Goal: Complete application form

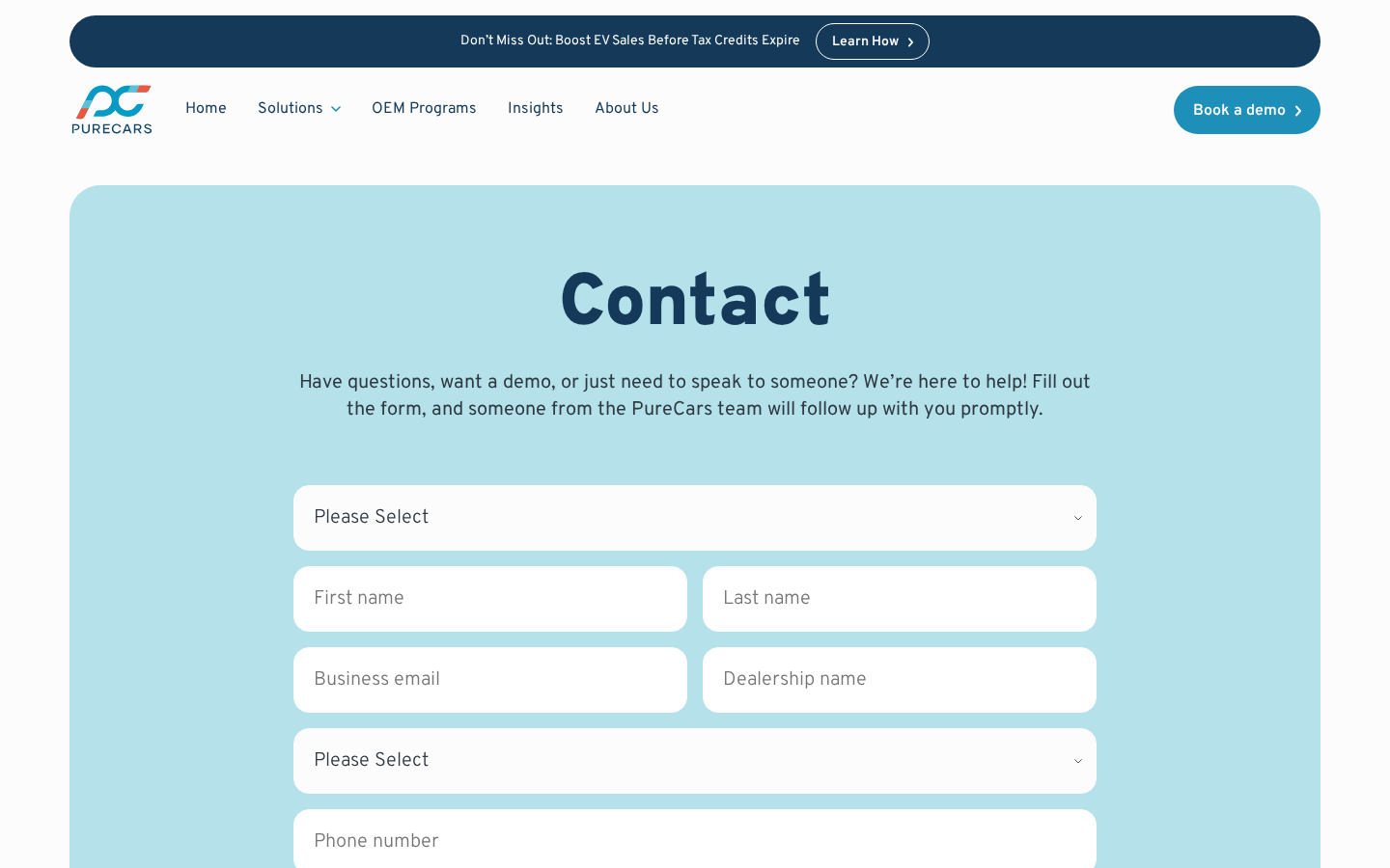
scroll to position [346, 0]
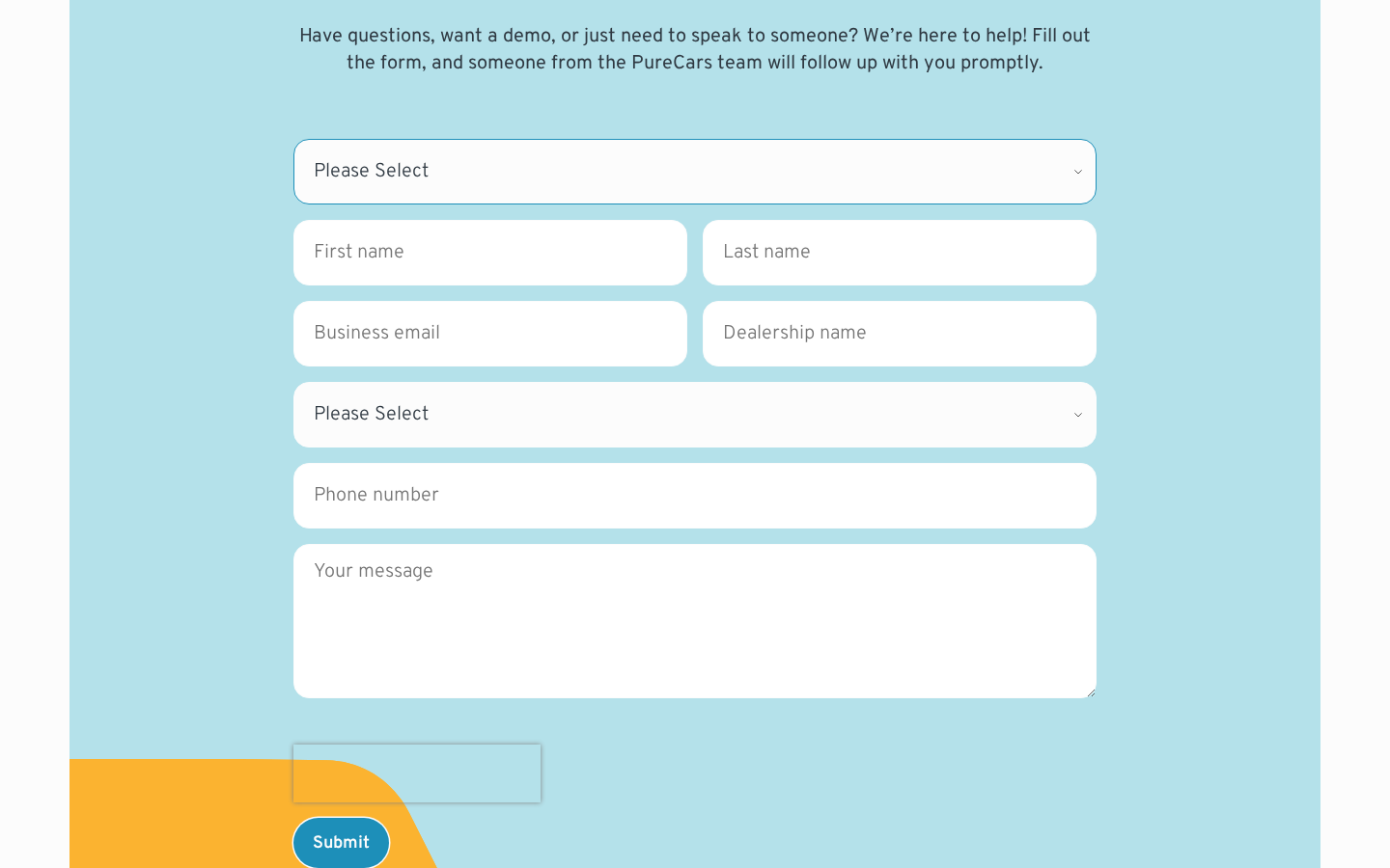
select select "CDK Suport"
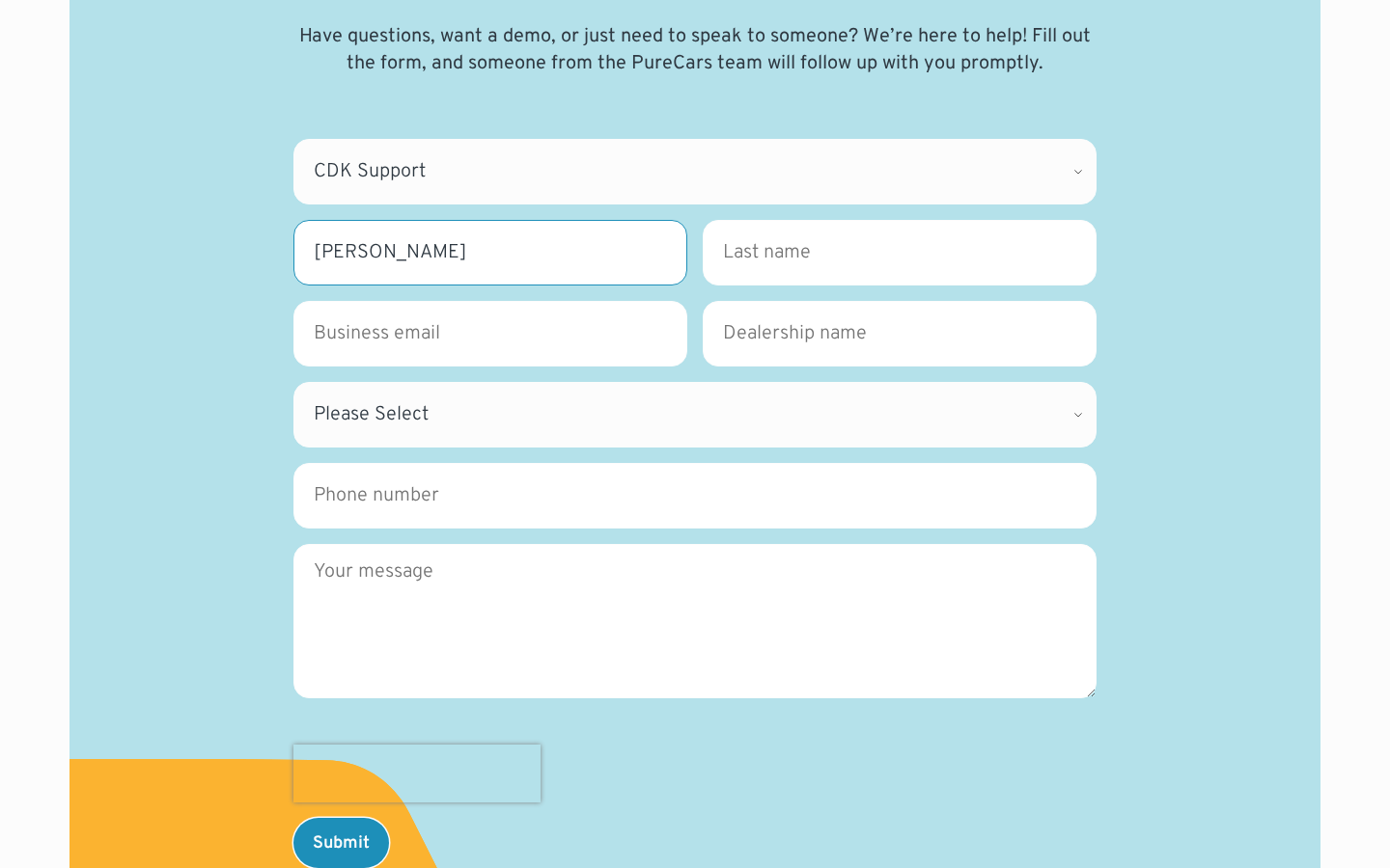
type input "Nicholas Cox"
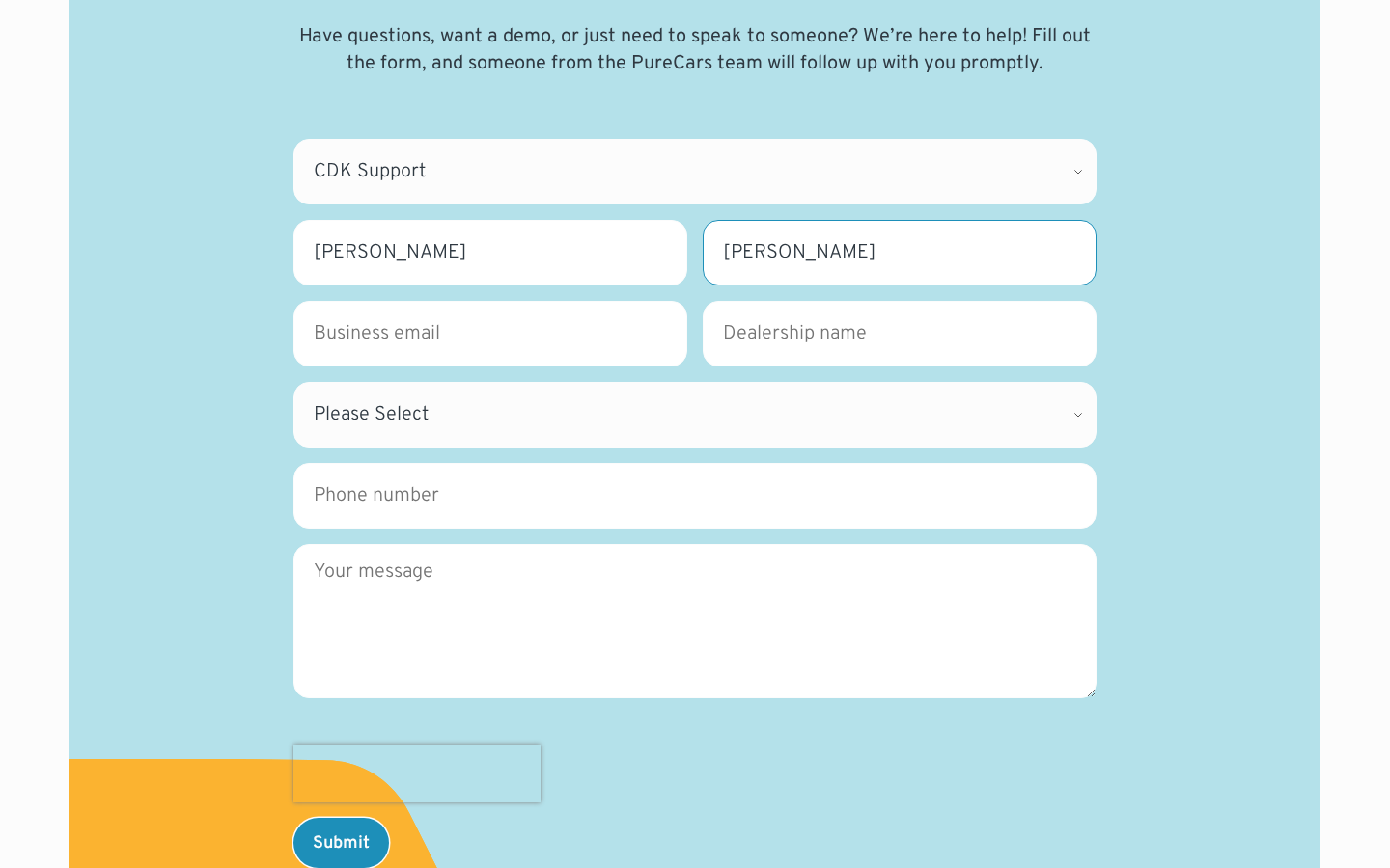
type input "Nicholas Cox"
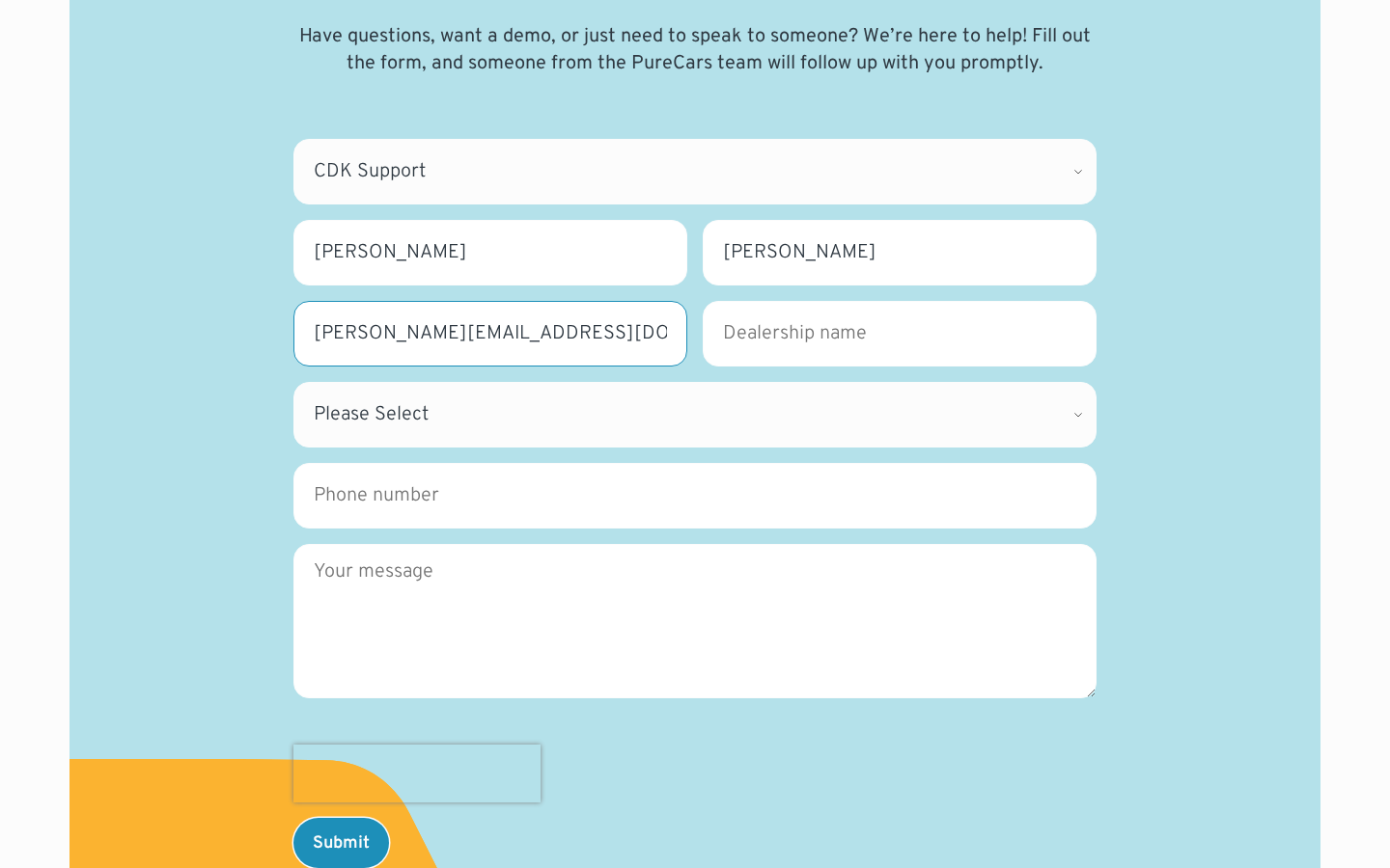
type input "n.cox@reliabletaskassist.com"
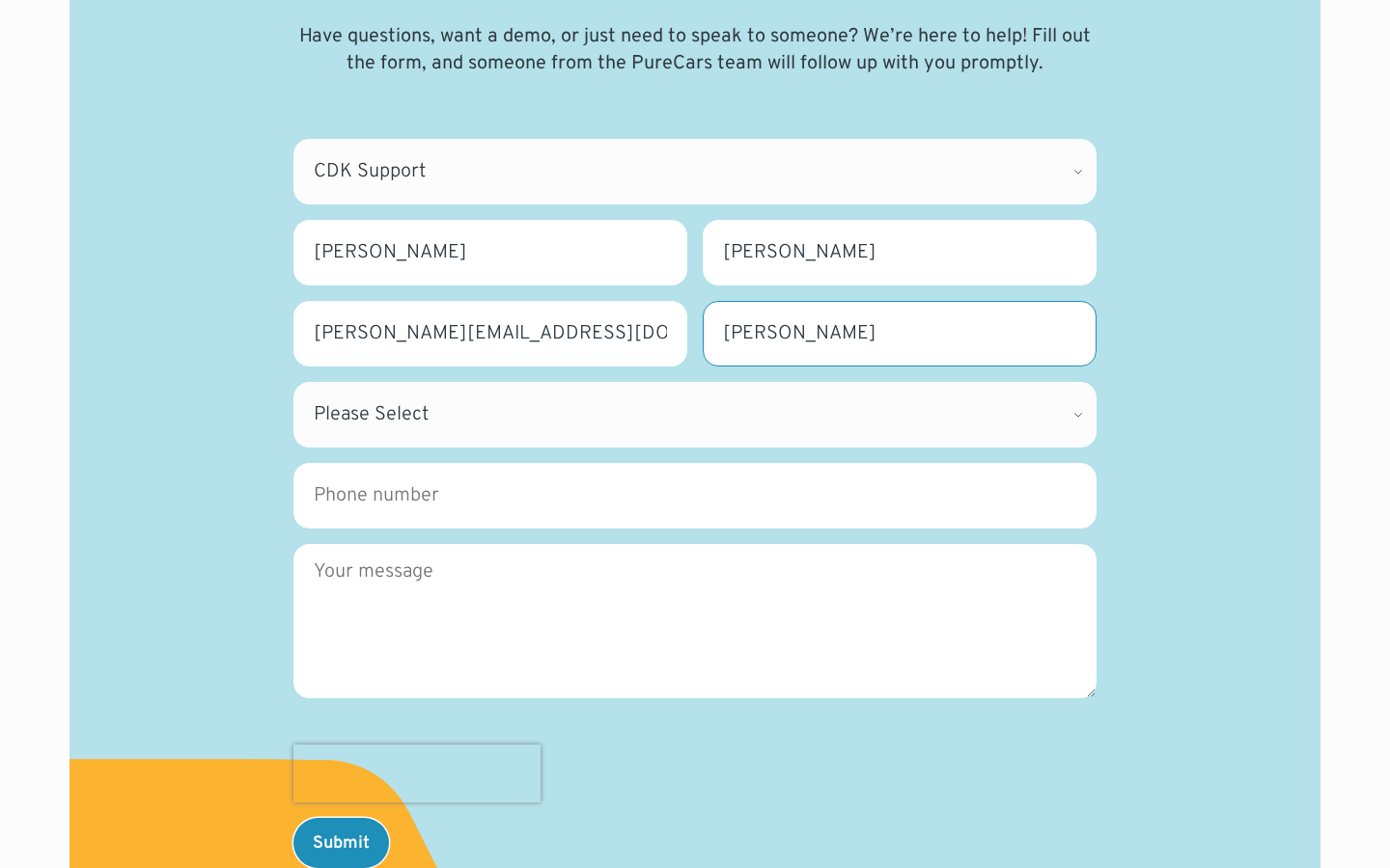
type input "Nicholas Cox"
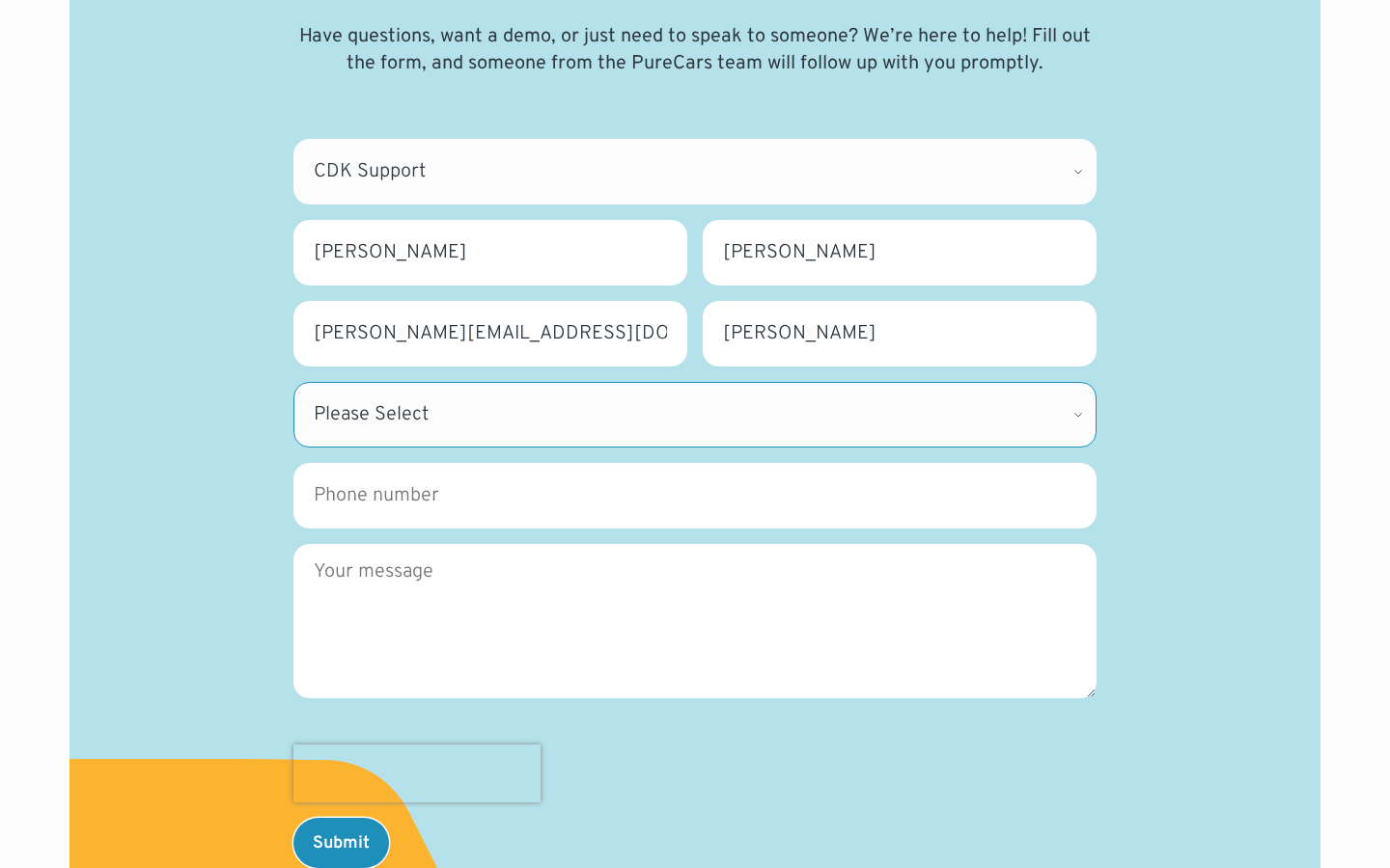
select select "NY"
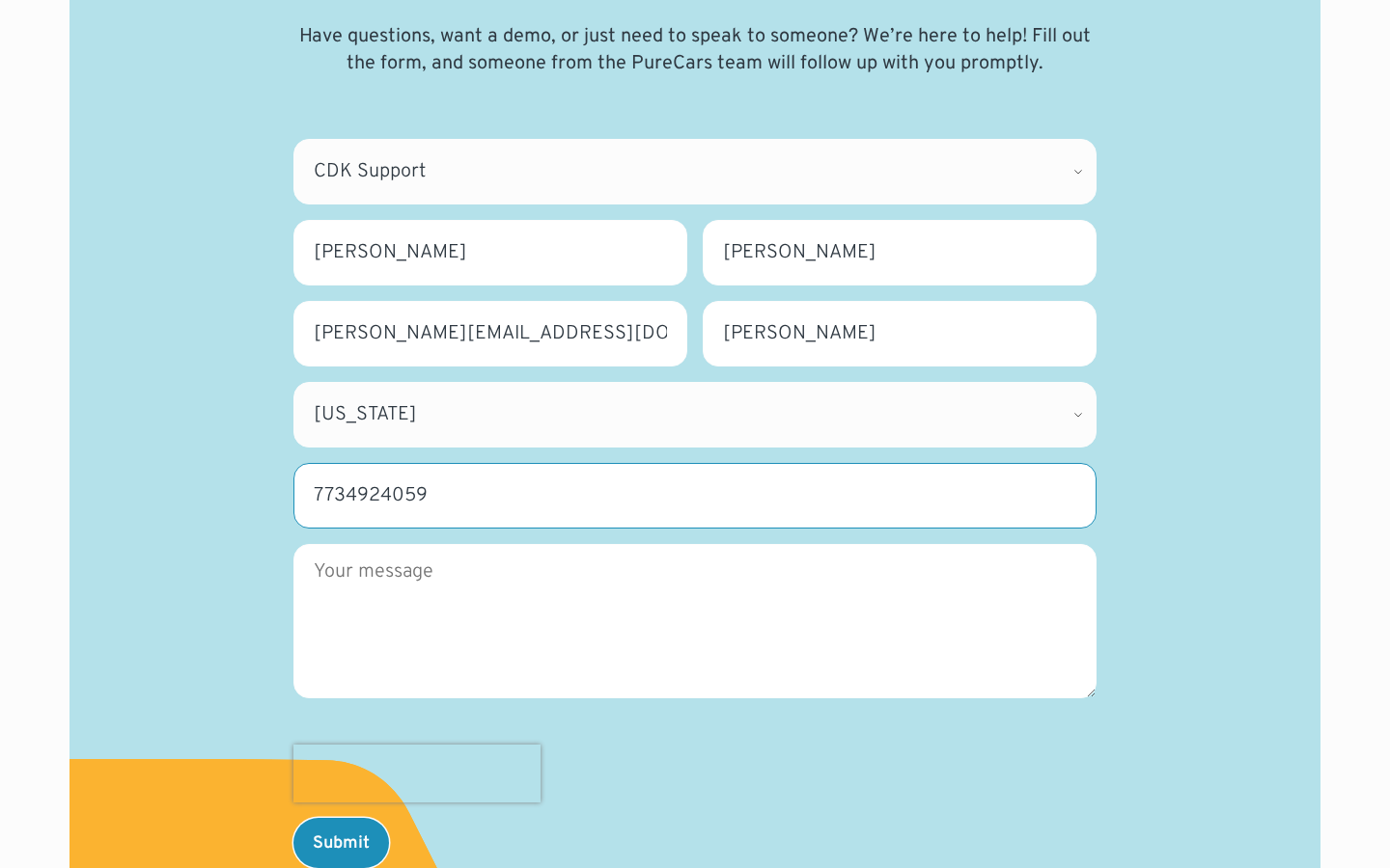
type input "7734924059"
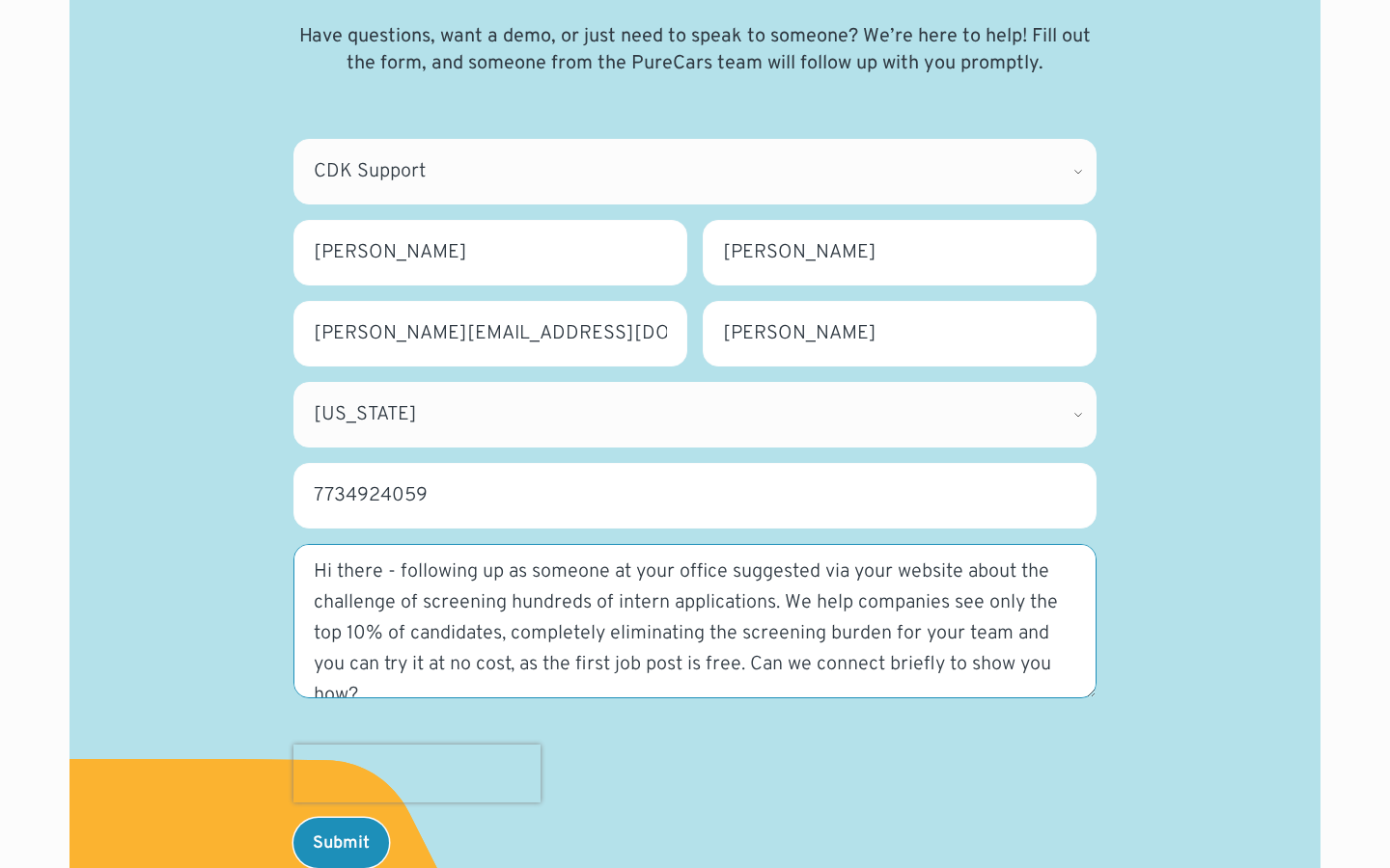
scroll to position [105, 0]
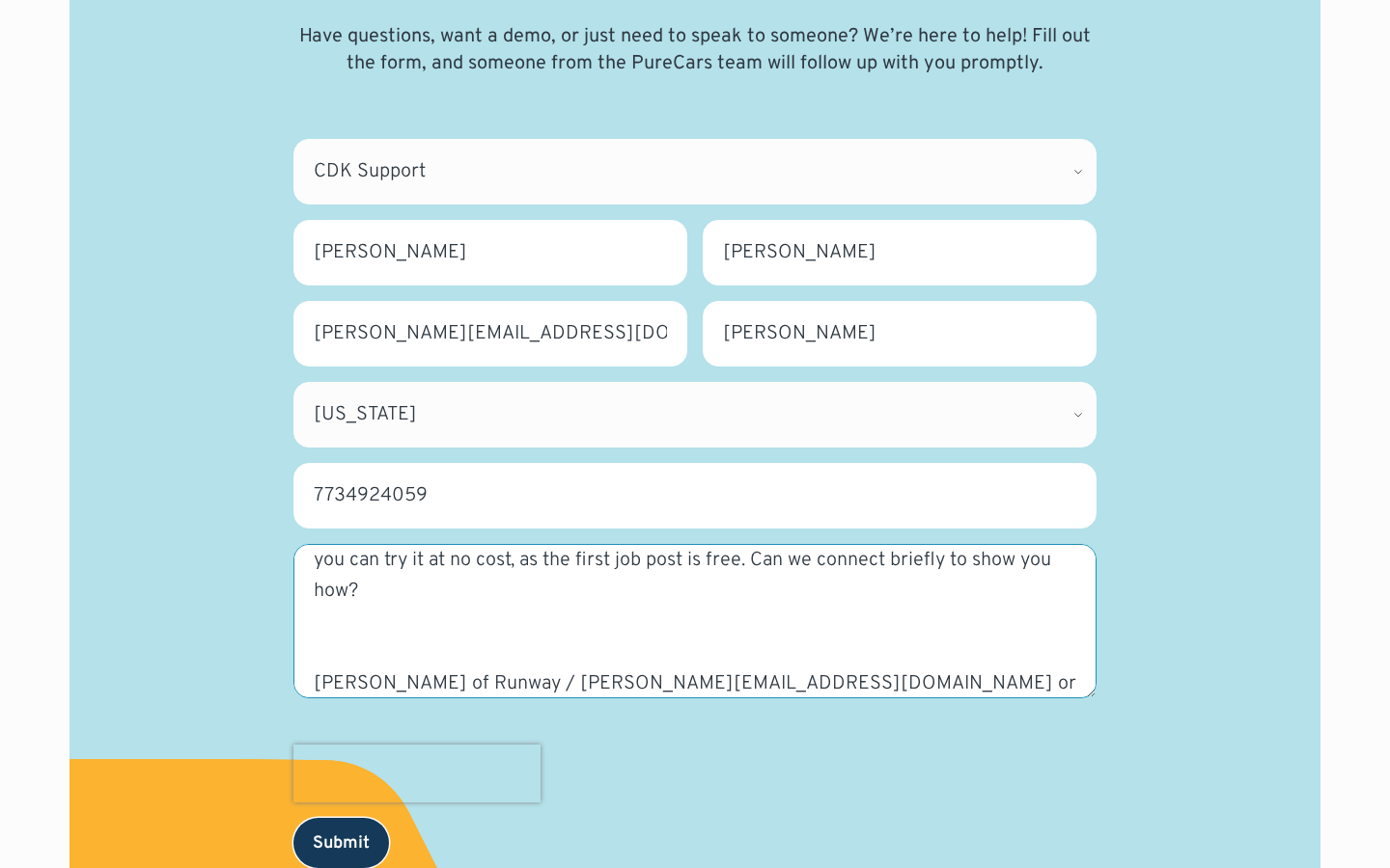
type textarea "Hi there - following up as someone at your office suggested via your website ab…"
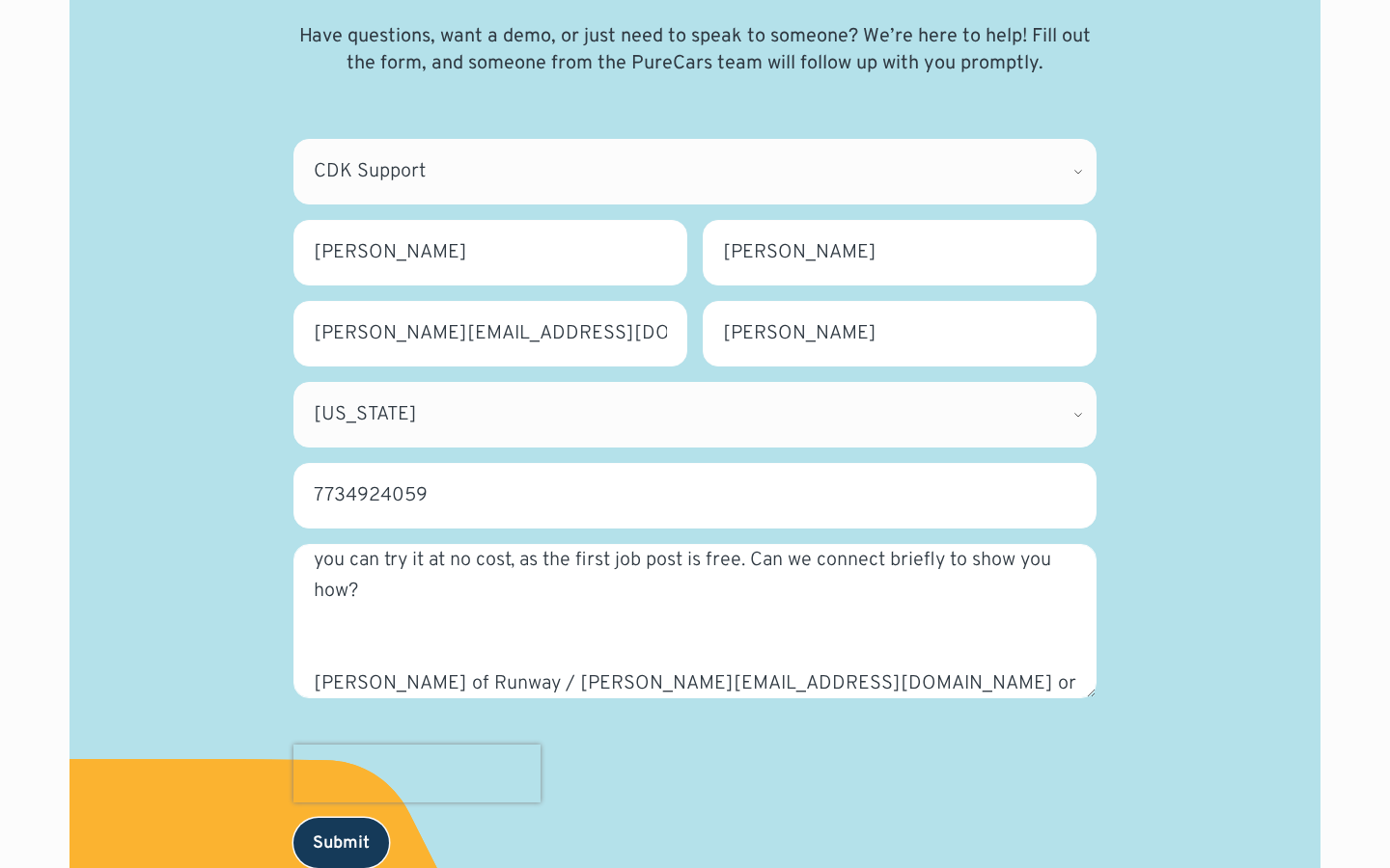
click at [341, 842] on input "Submit" at bounding box center [341, 843] width 96 height 50
